Goal: Task Accomplishment & Management: Complete application form

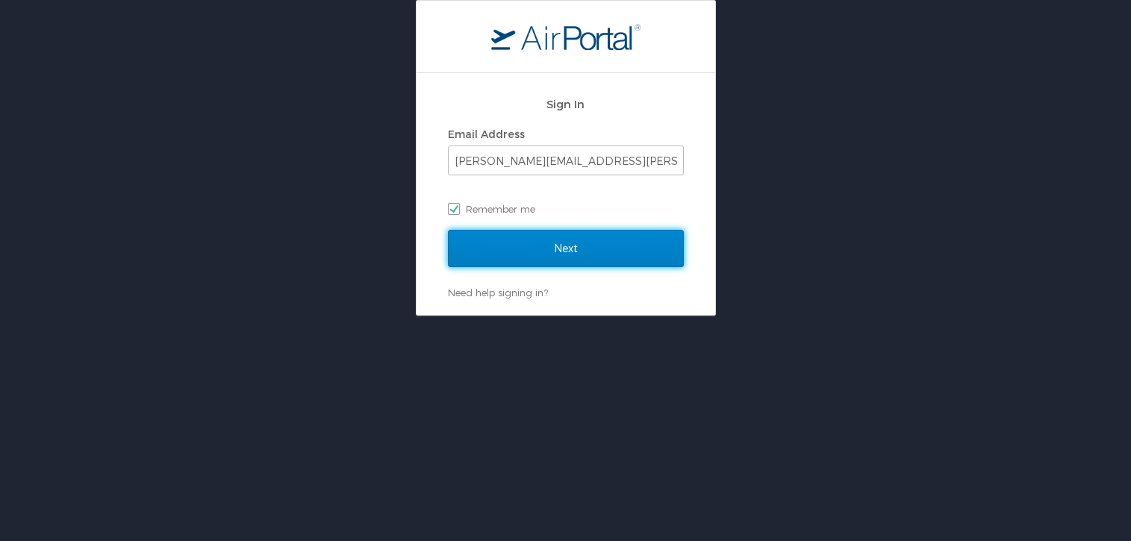
click at [511, 242] on input "Next" at bounding box center [566, 248] width 236 height 37
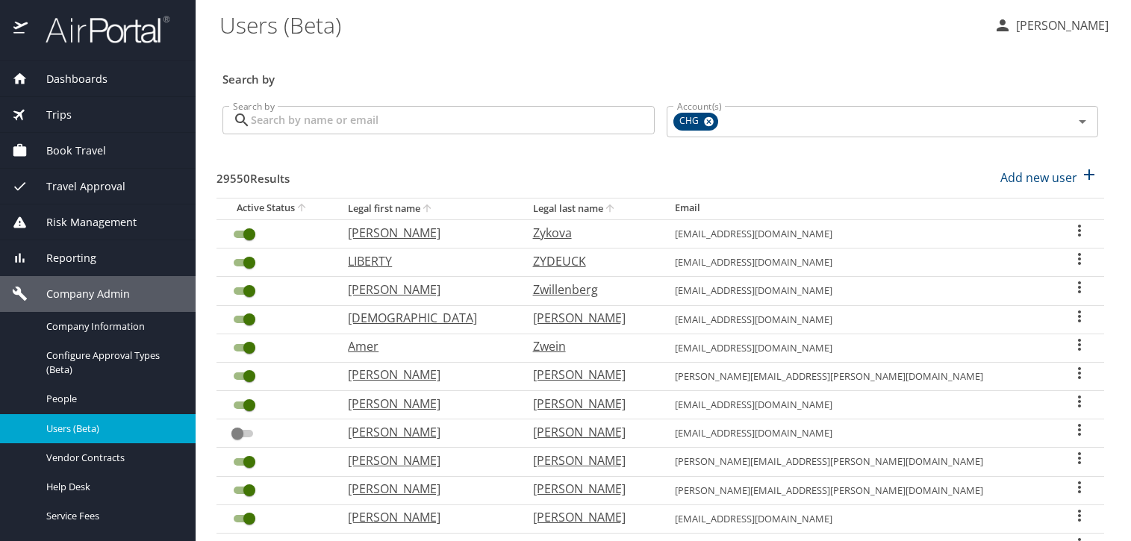
click at [463, 122] on input "Search by" at bounding box center [453, 120] width 404 height 28
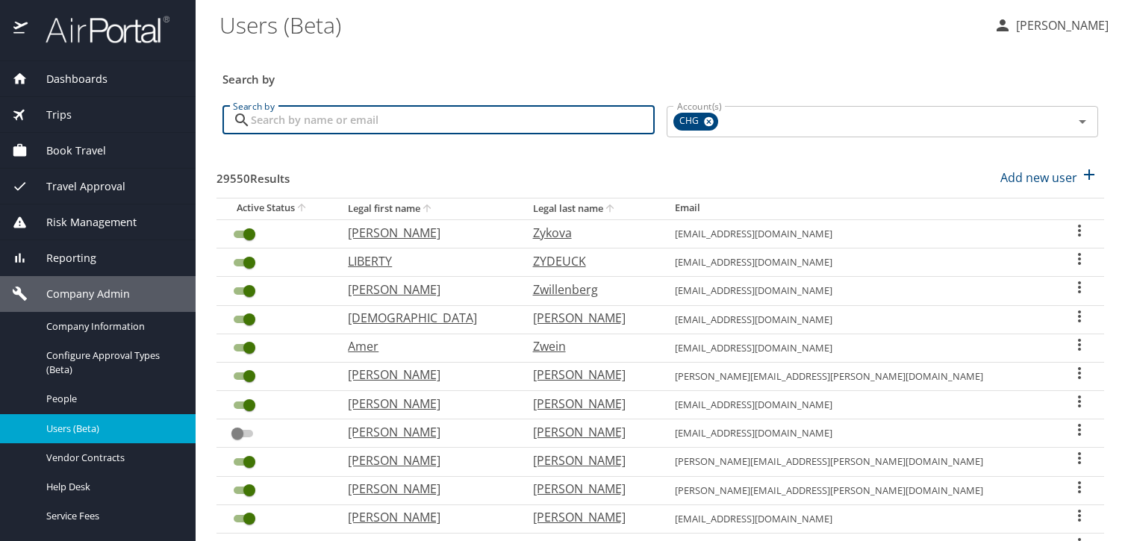
click at [408, 131] on input "Search by" at bounding box center [453, 120] width 404 height 28
paste input "[EMAIL_ADDRESS][DOMAIN_NAME]"
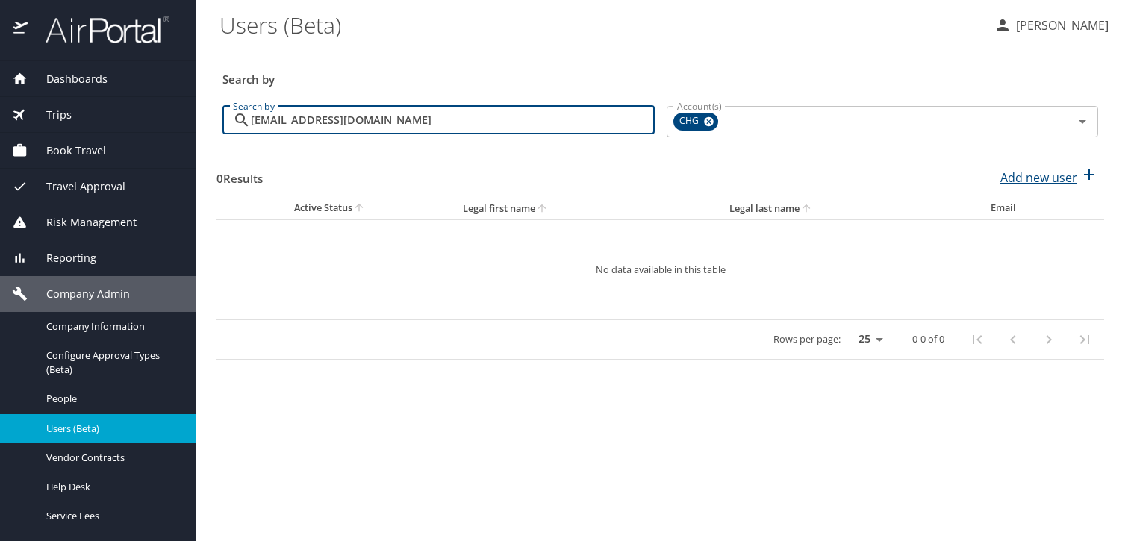
type input "[EMAIL_ADDRESS][DOMAIN_NAME]"
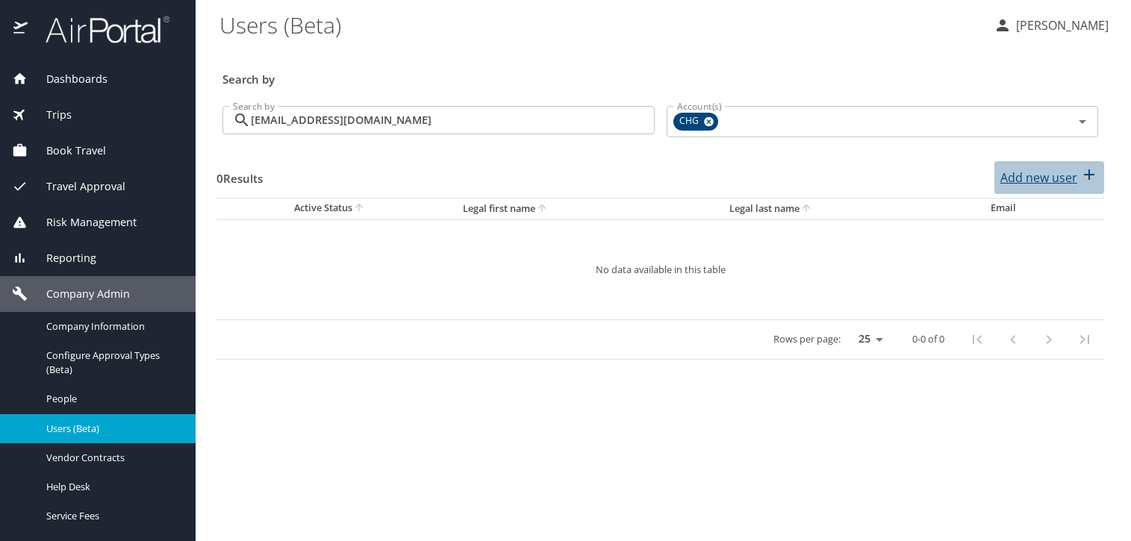
click at [1046, 172] on p "Add new user" at bounding box center [1038, 178] width 77 height 18
select select "US"
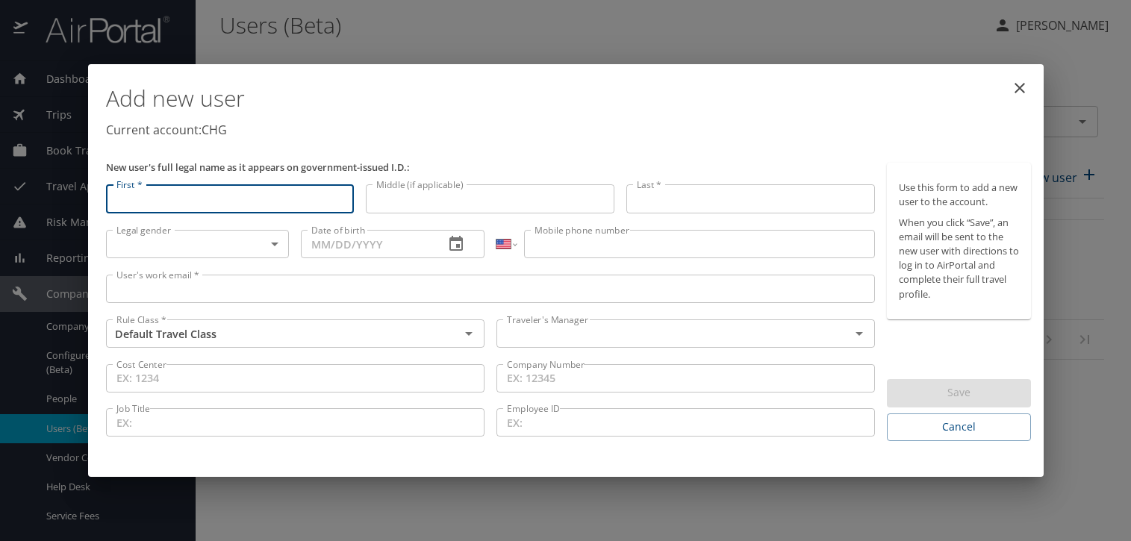
click at [419, 277] on div "User's work email * User's work email *" at bounding box center [490, 292] width 781 height 46
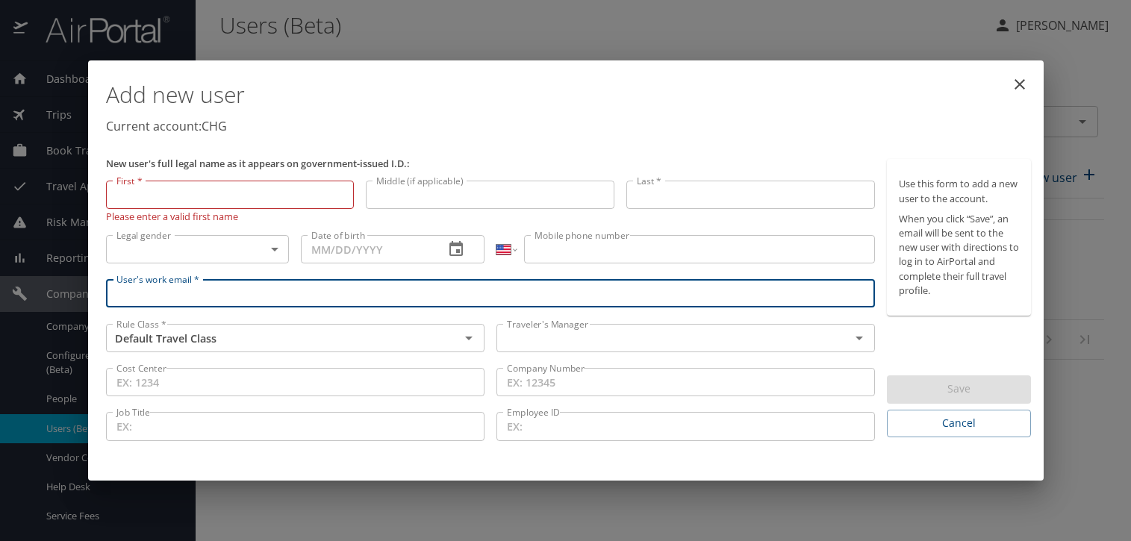
paste input "[EMAIL_ADDRESS][DOMAIN_NAME]"
type input "[EMAIL_ADDRESS][DOMAIN_NAME]"
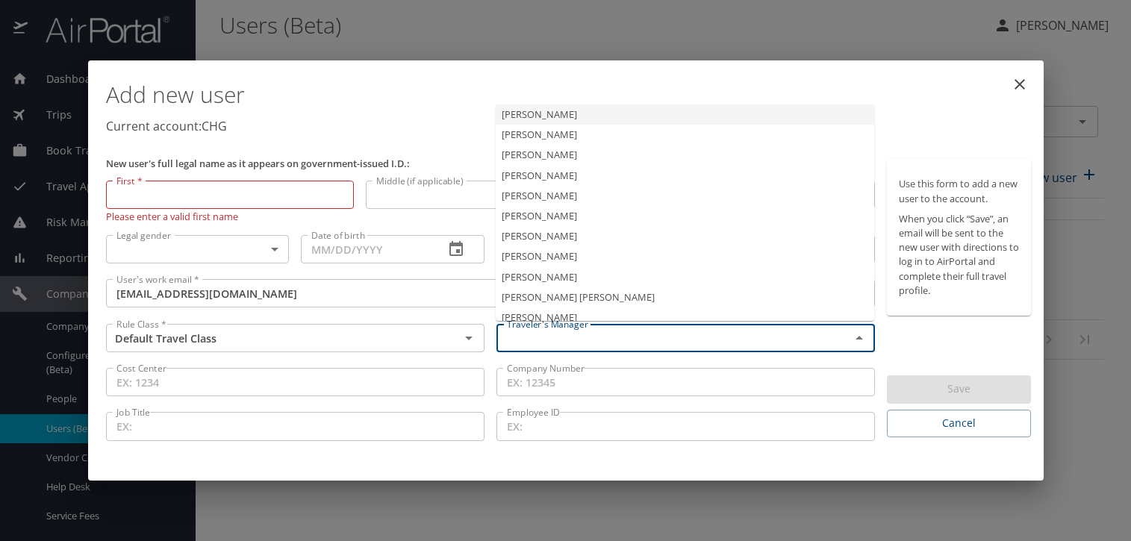
click at [537, 336] on input "text" at bounding box center [663, 337] width 325 height 19
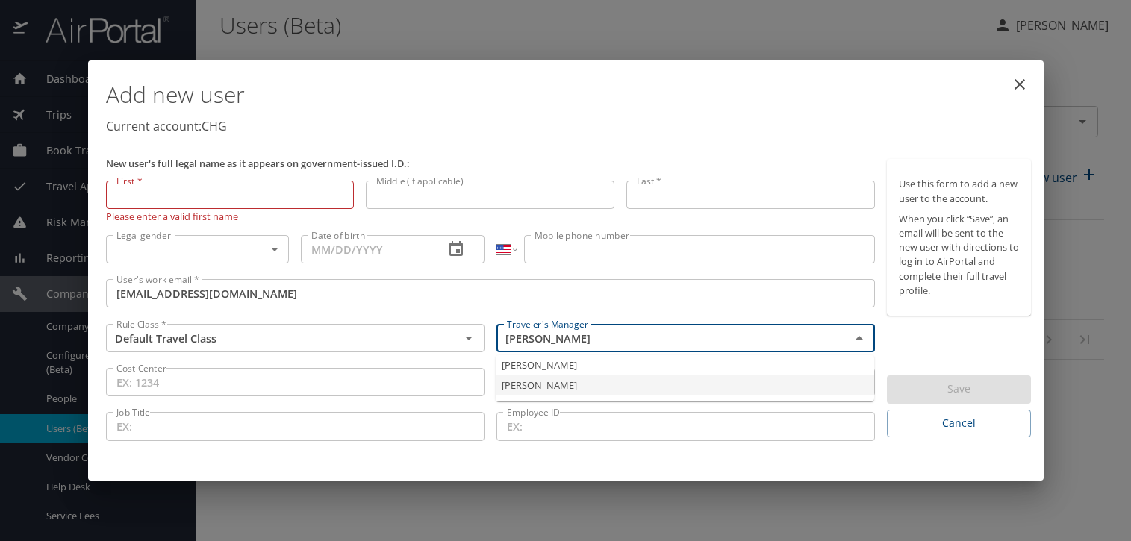
click at [586, 376] on li "[PERSON_NAME]" at bounding box center [685, 385] width 378 height 20
type input "[PERSON_NAME]"
click at [219, 205] on input "First *" at bounding box center [230, 195] width 249 height 28
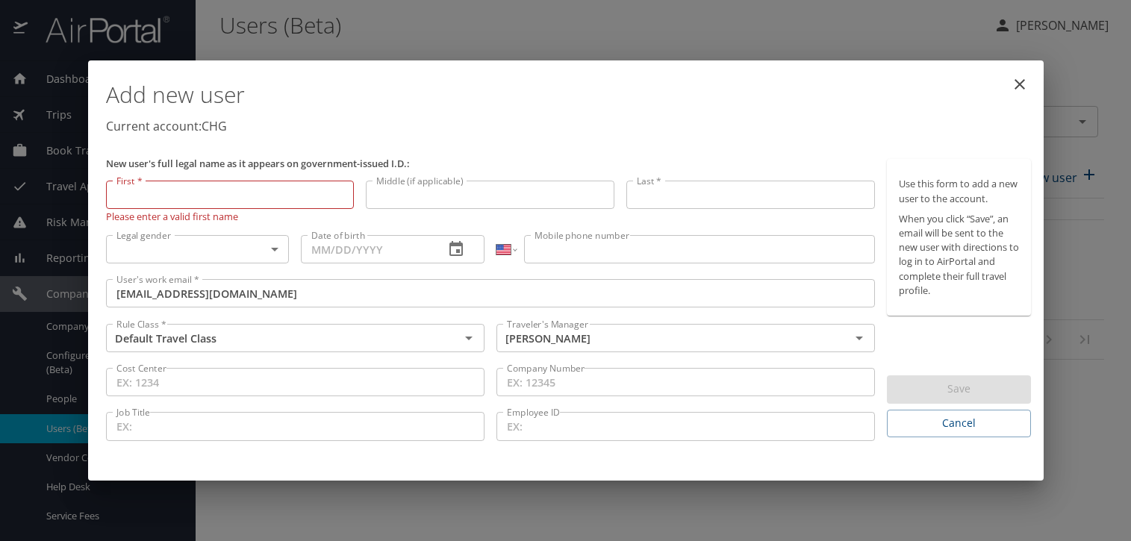
click at [266, 202] on input "First *" at bounding box center [230, 195] width 249 height 28
paste input "[PERSON_NAME]"
type input "[PERSON_NAME]"
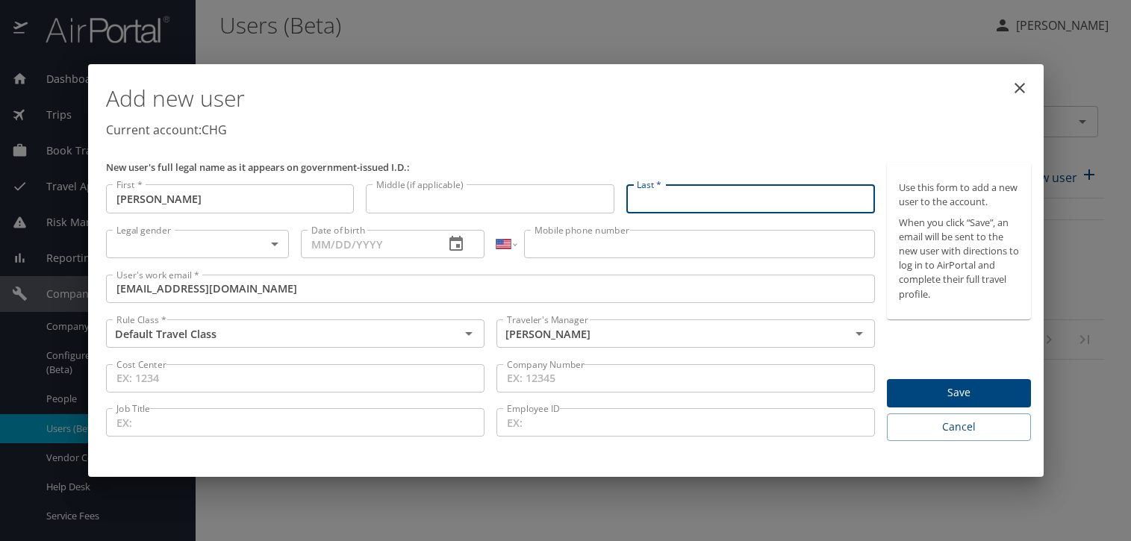
click at [706, 193] on input "Last *" at bounding box center [750, 198] width 249 height 28
type input "t"
type input "R"
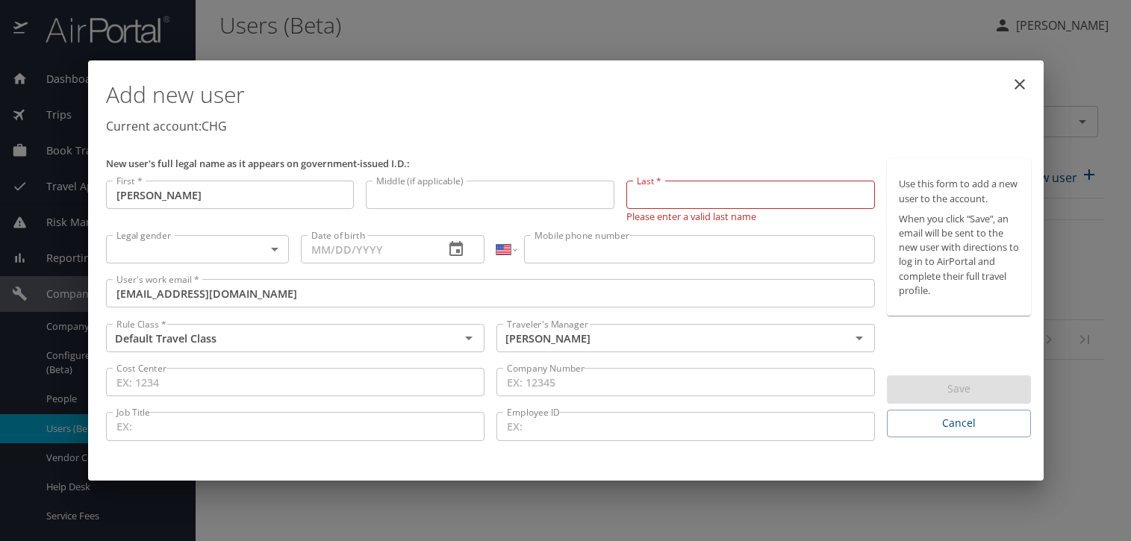
click at [671, 192] on input "Last *" at bounding box center [750, 195] width 249 height 28
paste input "Toda"
type input "Toda"
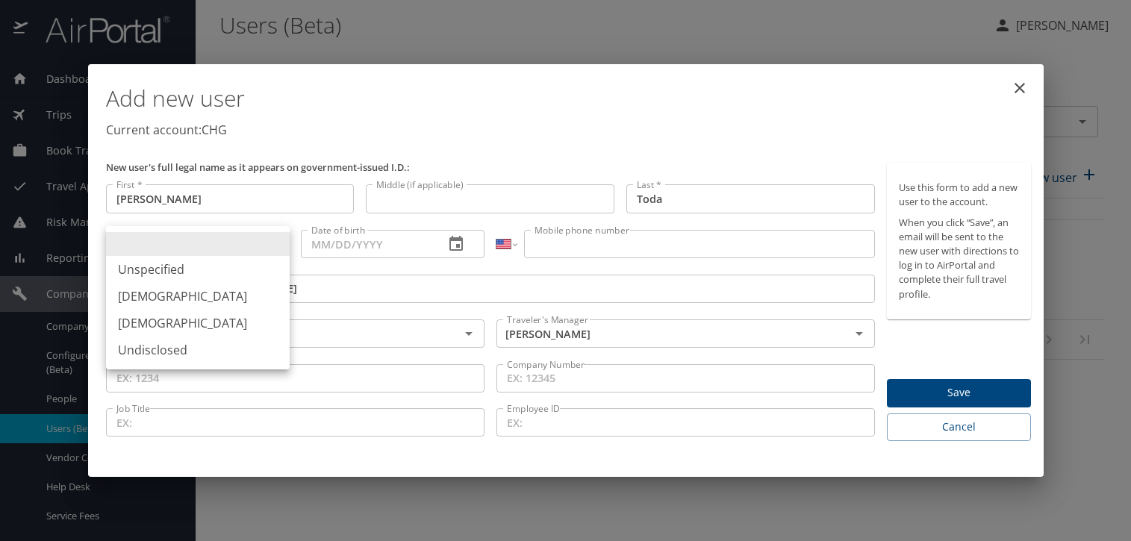
click at [241, 250] on body "Dashboards AirPortal 360™ Manager My Travel Dashboard Trips Airtinerary® Lookup…" at bounding box center [565, 270] width 1131 height 541
click at [191, 315] on li "[DEMOGRAPHIC_DATA]" at bounding box center [198, 323] width 184 height 27
type input "[DEMOGRAPHIC_DATA]"
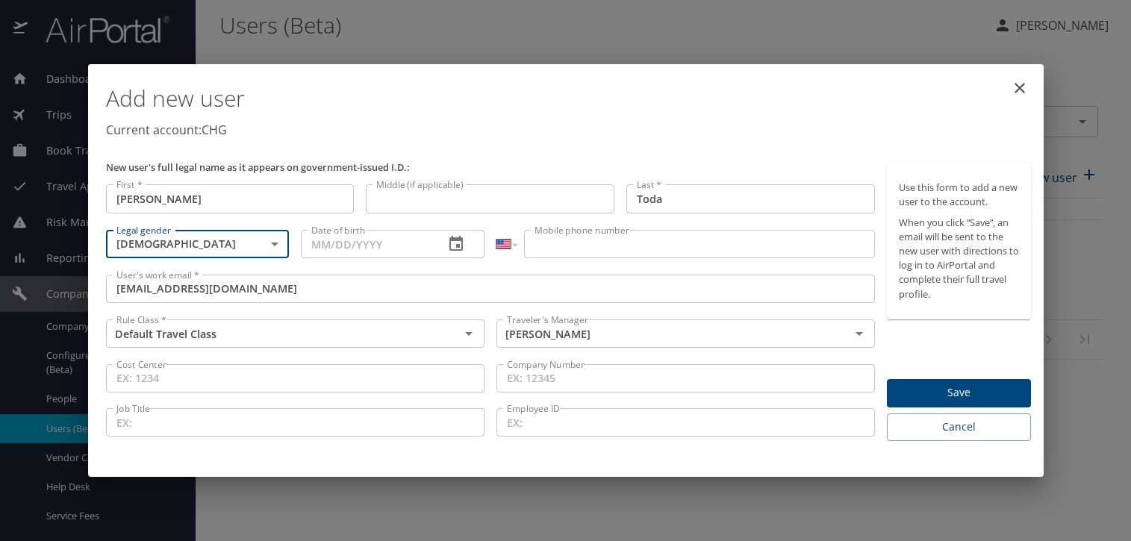
click at [317, 254] on input "Date of birth" at bounding box center [366, 244] width 131 height 28
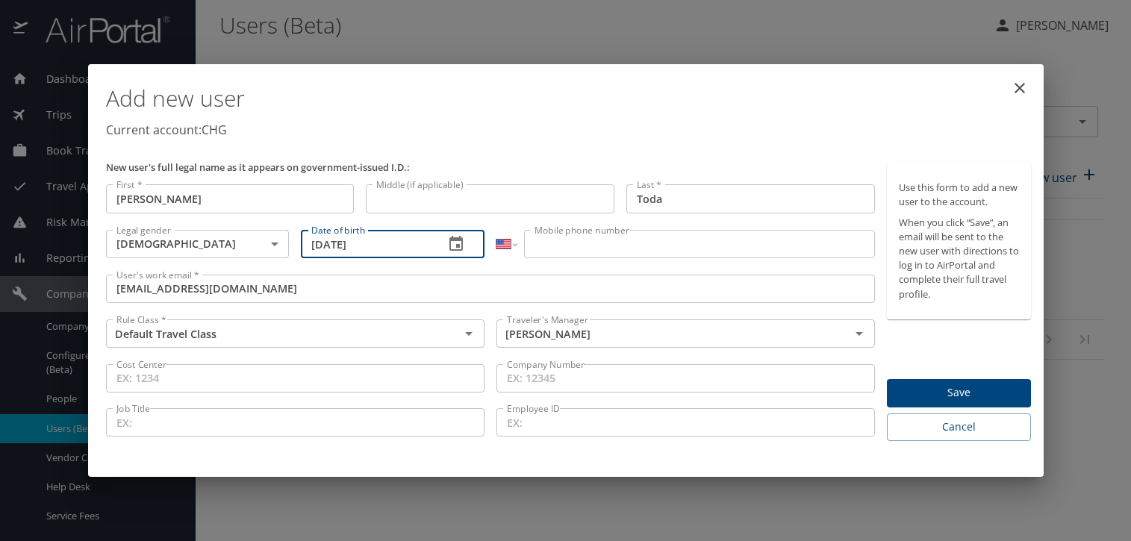
type input "[DATE]"
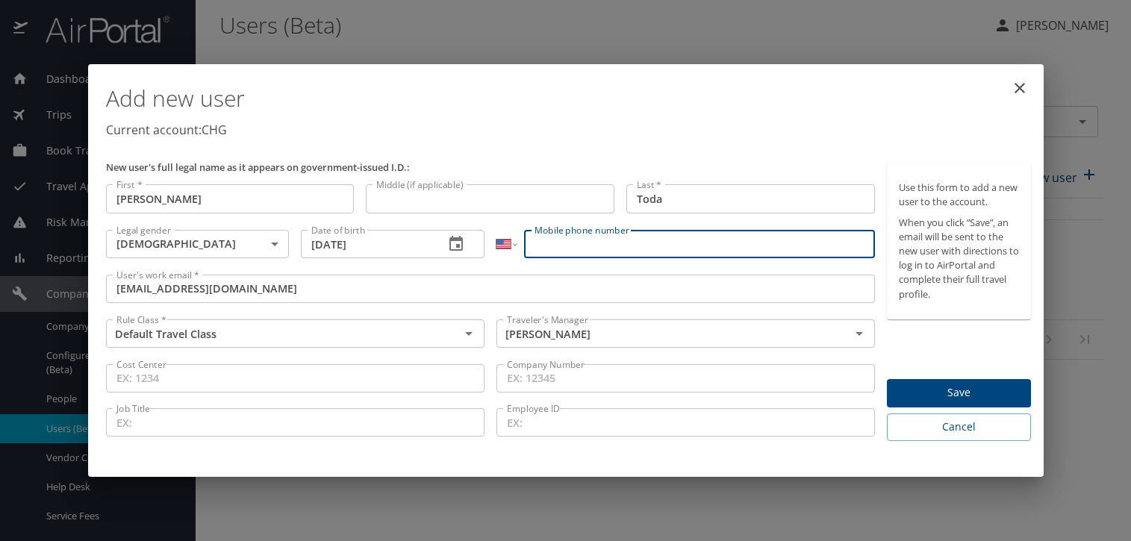
click at [695, 246] on input "Mobile phone number" at bounding box center [699, 244] width 351 height 28
paste input "[PHONE_NUMBER]"
type input "[PHONE_NUMBER]"
drag, startPoint x: 932, startPoint y: 327, endPoint x: 943, endPoint y: 342, distance: 18.2
click at [933, 327] on div "Use this form to add a new user to the account. When you click “Save”, an email…" at bounding box center [959, 302] width 144 height 278
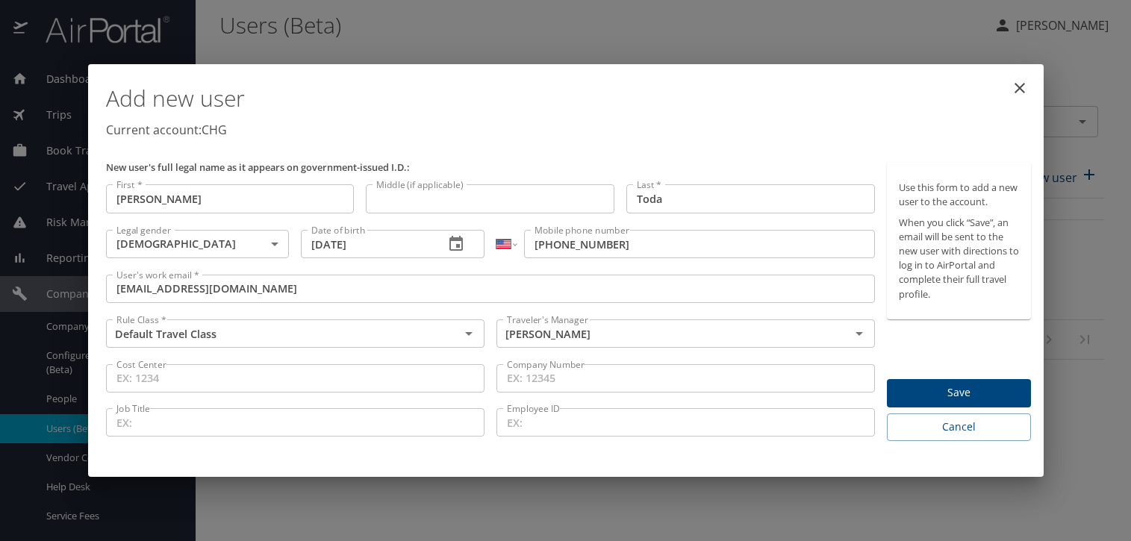
click at [968, 397] on span "Save" at bounding box center [959, 393] width 120 height 19
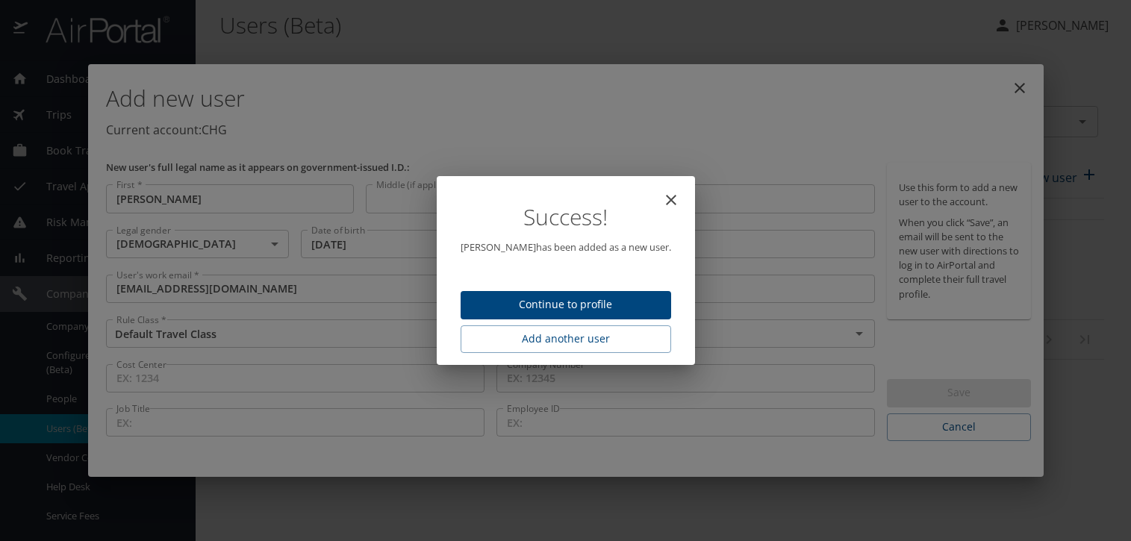
click at [586, 302] on span "Continue to profile" at bounding box center [565, 305] width 187 height 19
select select "US"
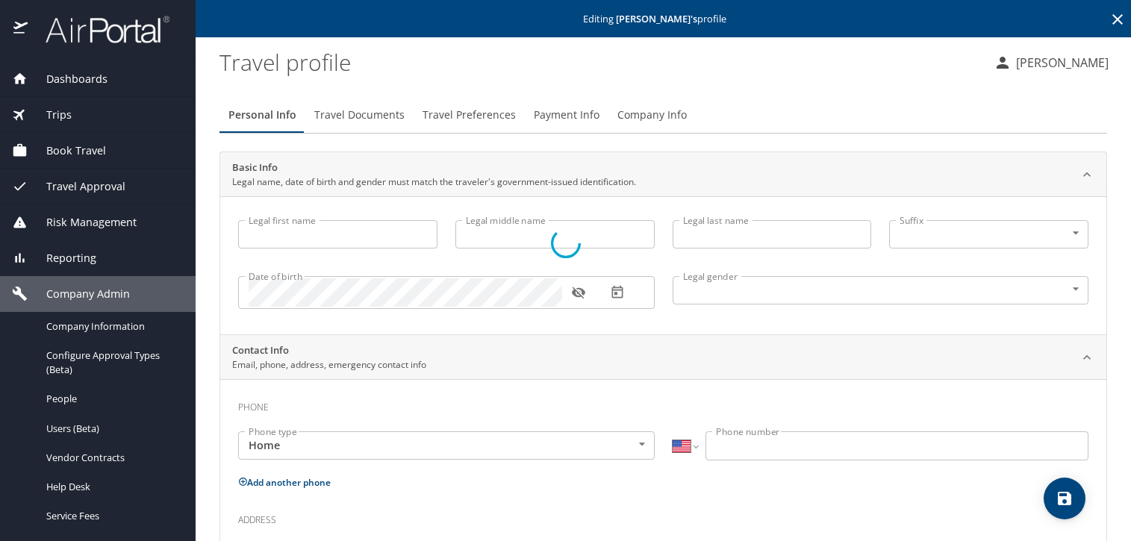
type input "[PERSON_NAME]"
type input "Toda"
type input "[DEMOGRAPHIC_DATA]"
select select "US"
